Goal: Navigation & Orientation: Find specific page/section

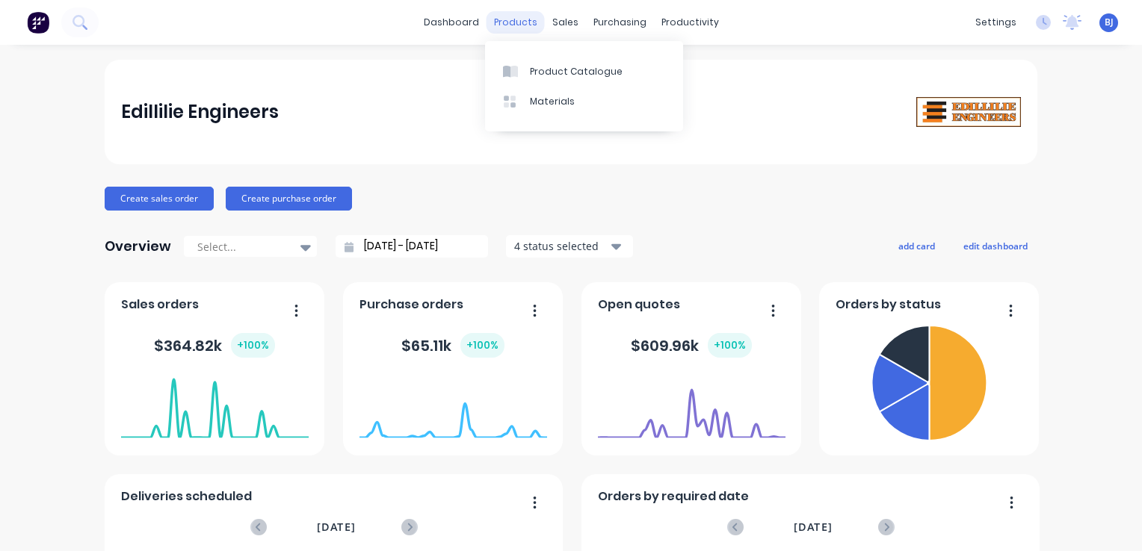
click at [519, 25] on div "products" at bounding box center [515, 22] width 58 height 22
click at [580, 81] on link "Product Catalogue" at bounding box center [584, 71] width 198 height 30
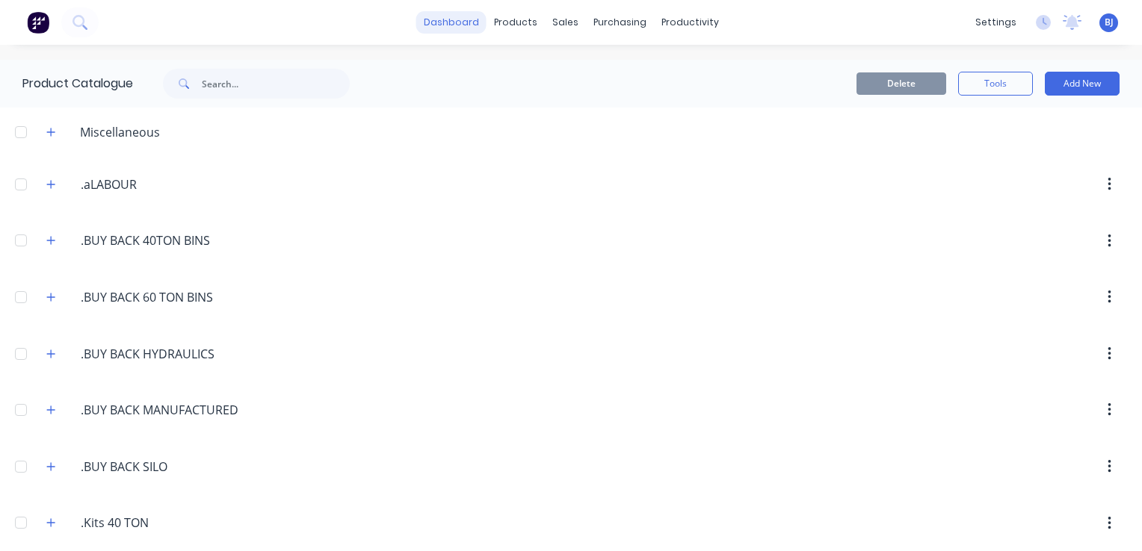
click at [462, 27] on link "dashboard" at bounding box center [451, 22] width 70 height 22
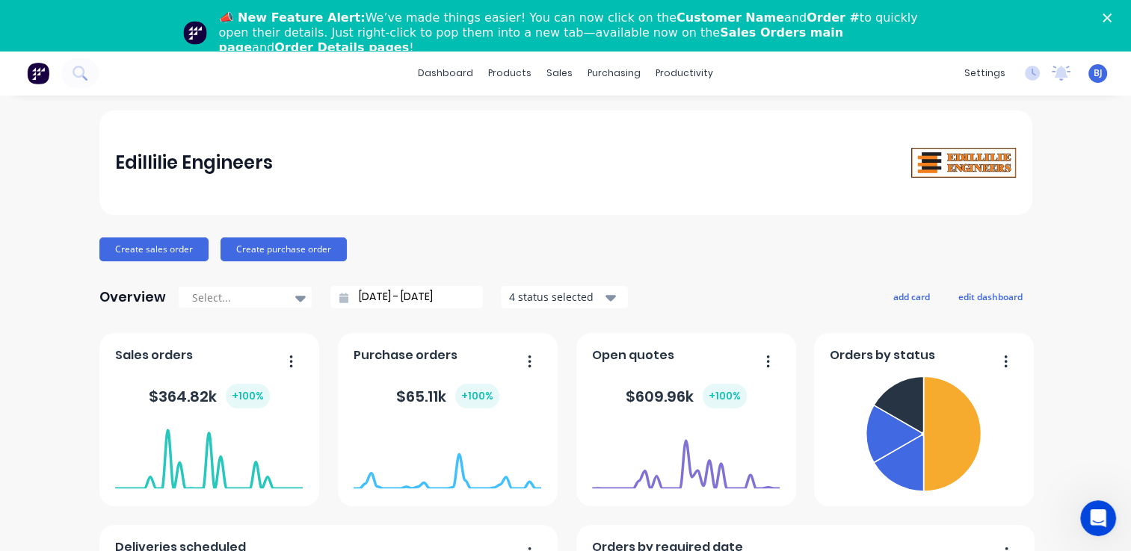
click at [1096, 522] on icon "Open Intercom Messenger" at bounding box center [1098, 519] width 25 height 25
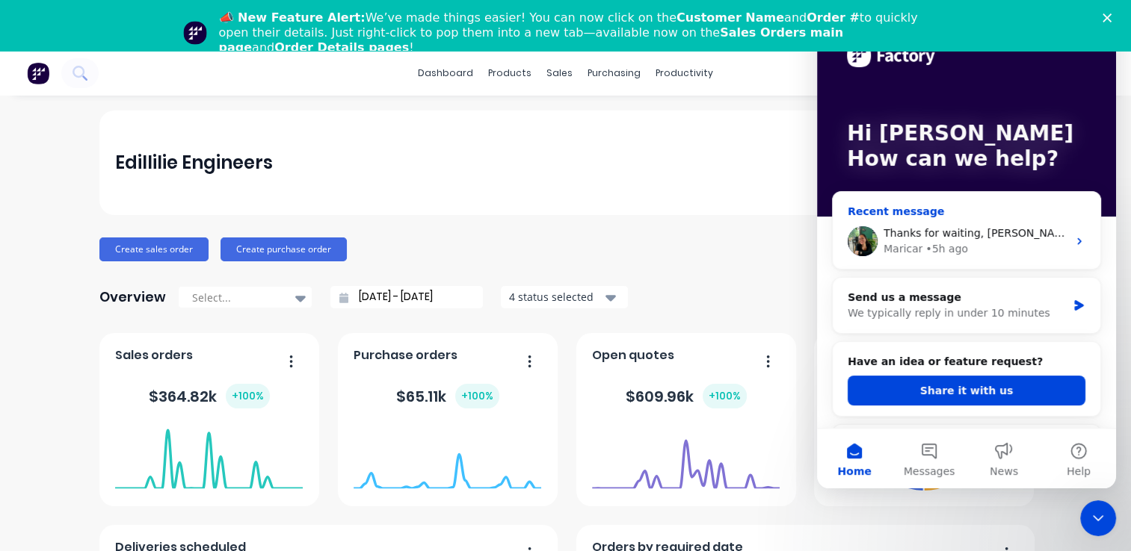
click at [1004, 250] on div "Maricar • 5h ago" at bounding box center [975, 249] width 184 height 16
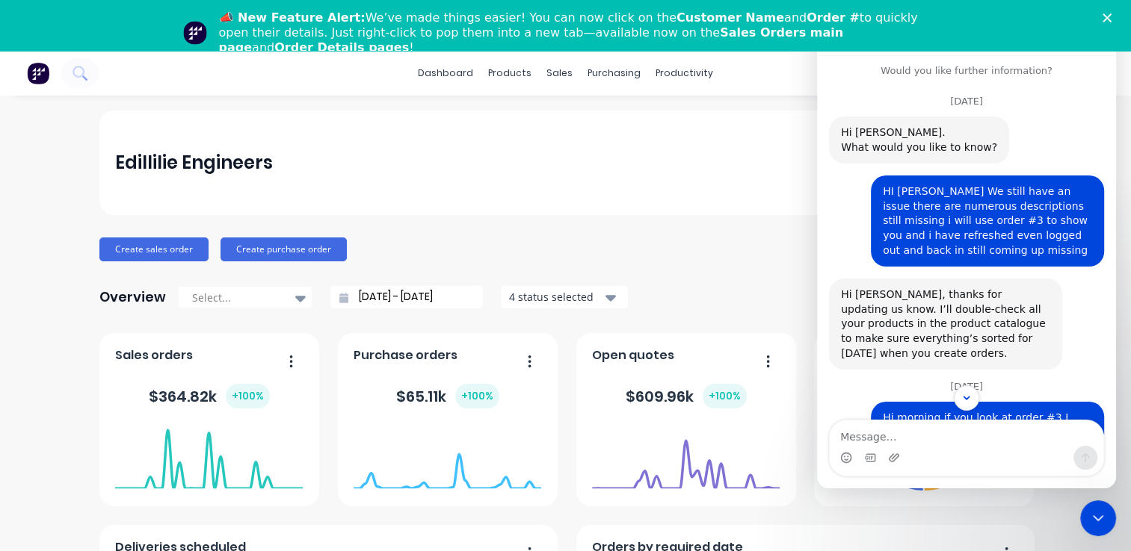
scroll to position [303, 0]
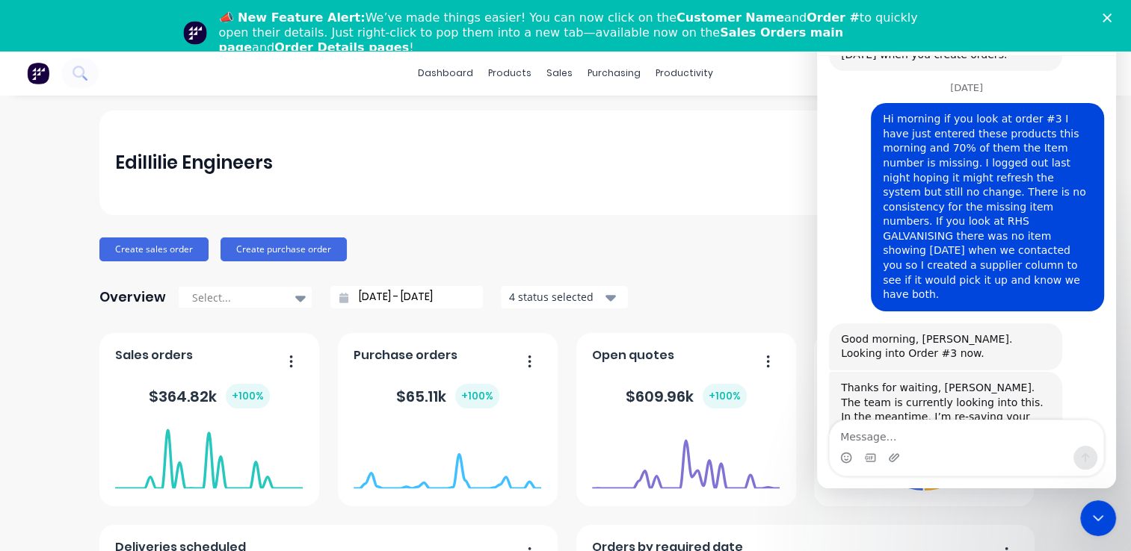
click at [1101, 516] on icon "Close Intercom Messenger" at bounding box center [1098, 519] width 18 height 18
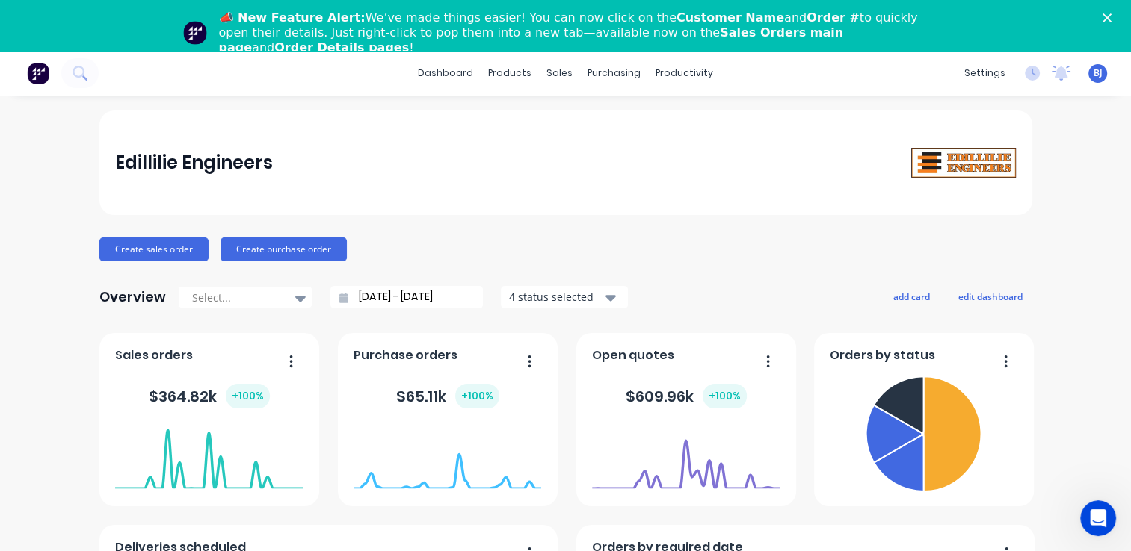
click at [1111, 16] on polygon "Close" at bounding box center [1106, 17] width 9 height 9
